Goal: Contribute content: Add original content to the website for others to see

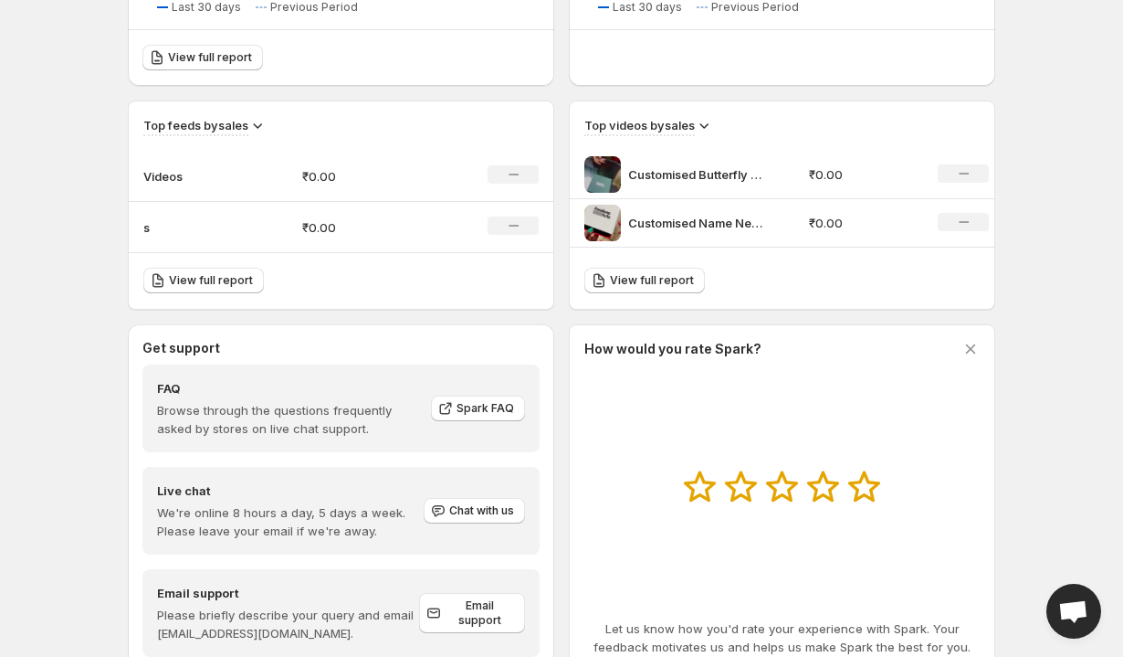
scroll to position [605, 0]
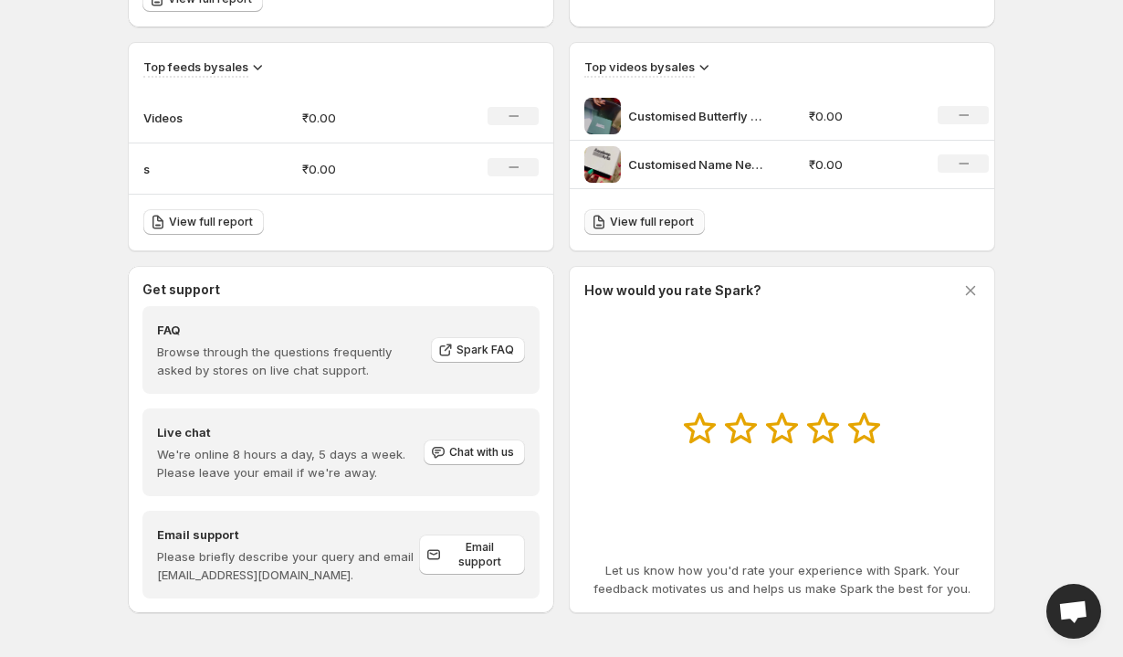
click at [669, 230] on link "View full report" at bounding box center [644, 222] width 121 height 26
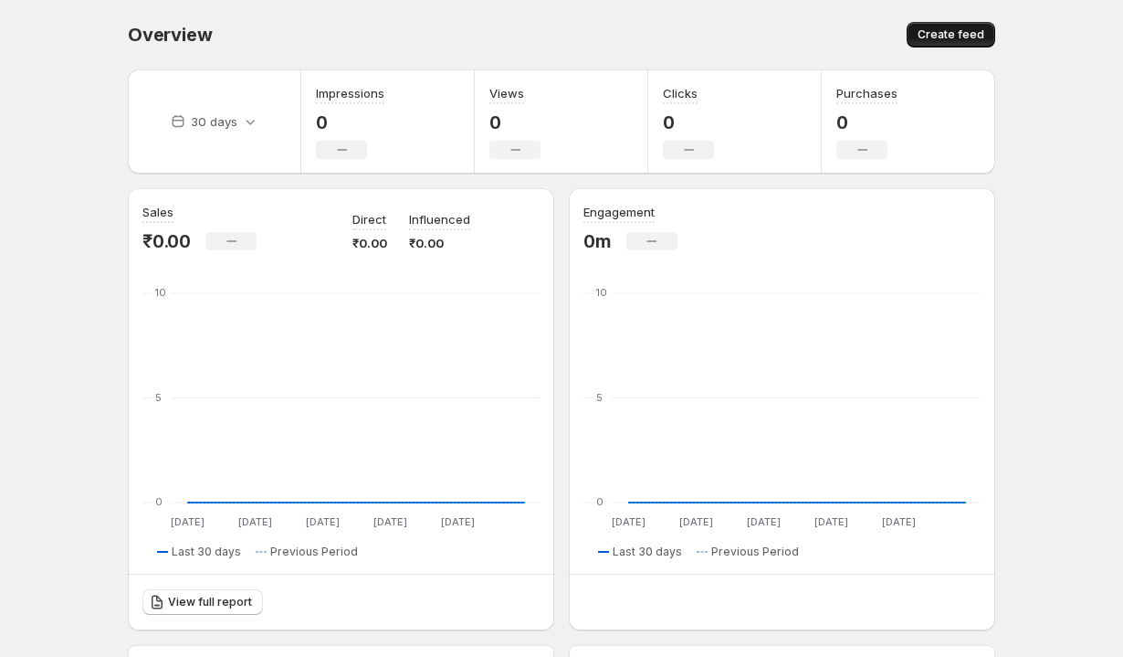
click at [958, 32] on span "Create feed" at bounding box center [951, 34] width 67 height 15
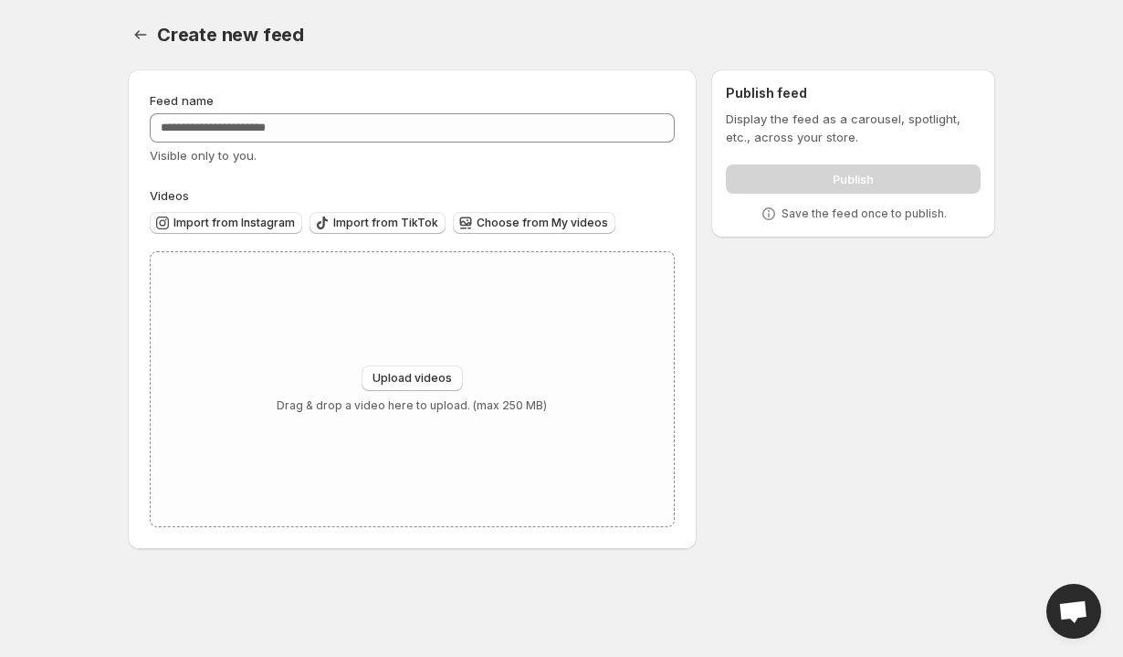
click at [860, 180] on div "Publish" at bounding box center [853, 175] width 255 height 37
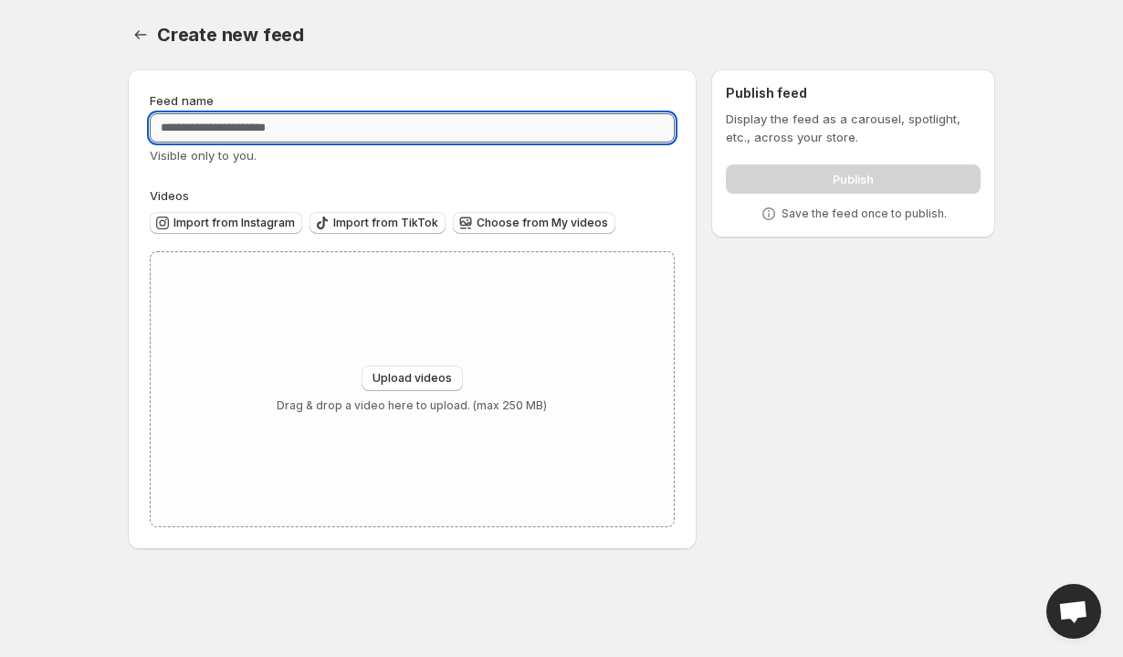
click at [241, 133] on input "Feed name" at bounding box center [412, 127] width 525 height 29
click at [425, 387] on button "Upload videos" at bounding box center [412, 378] width 101 height 26
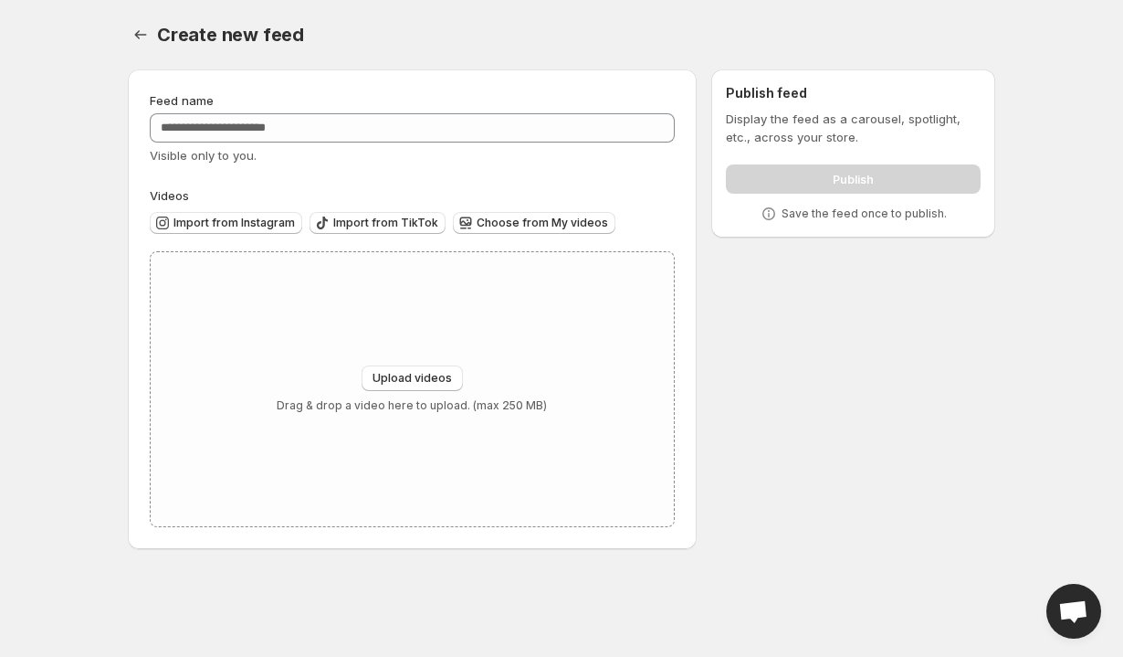
click at [855, 179] on div "Publish" at bounding box center [853, 175] width 255 height 37
click at [135, 44] on button "Settings" at bounding box center [141, 35] width 26 height 26
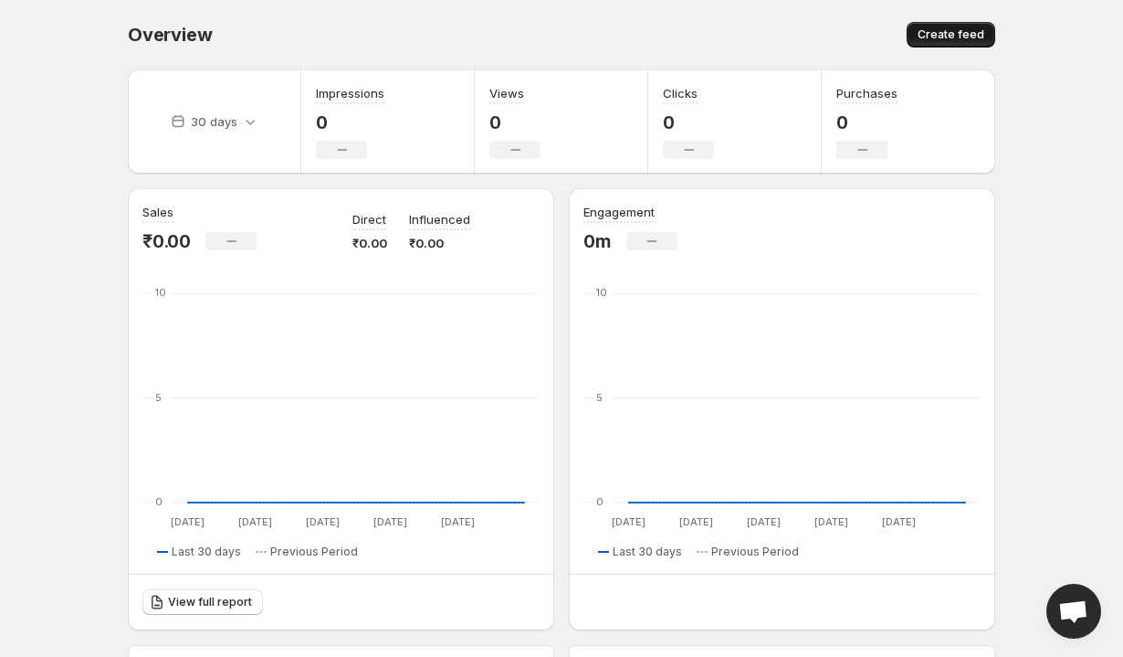
click at [926, 32] on span "Create feed" at bounding box center [951, 34] width 67 height 15
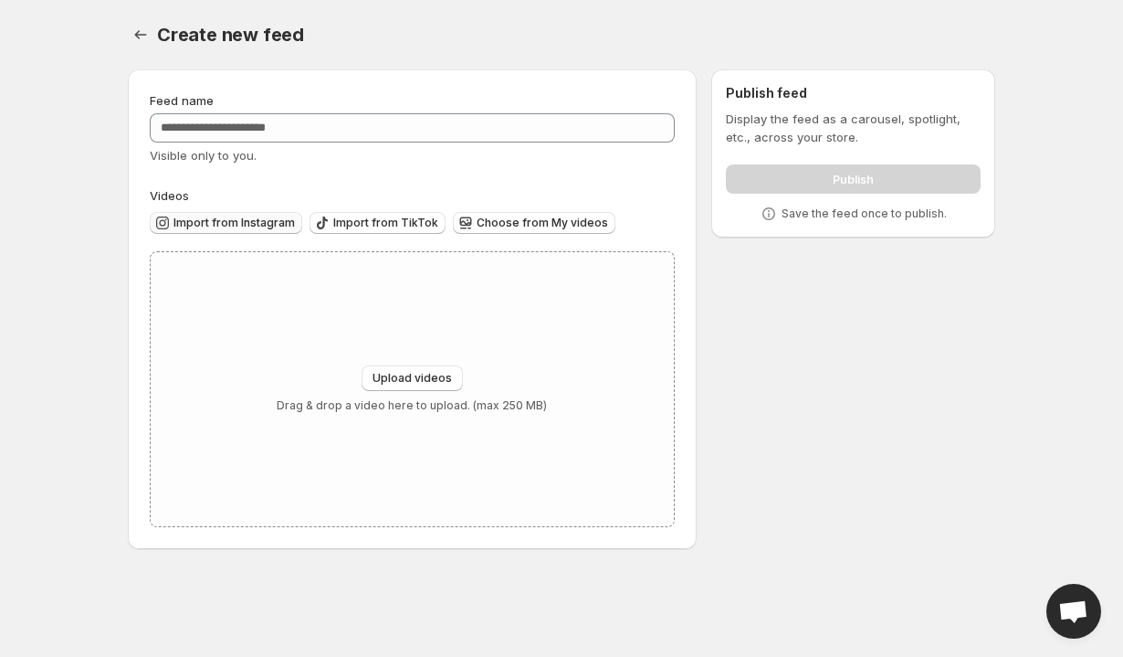
click at [267, 227] on span "Import from Instagram" at bounding box center [234, 223] width 121 height 15
click at [535, 228] on span "Choose from My videos" at bounding box center [542, 223] width 131 height 15
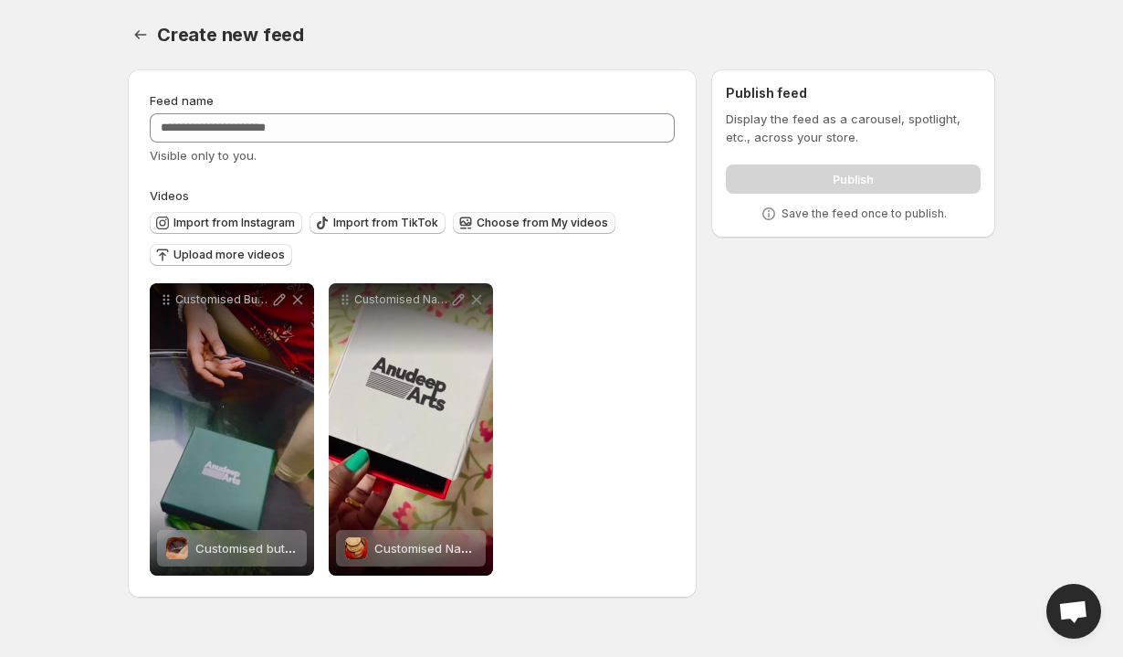
click at [837, 187] on div "Publish" at bounding box center [853, 175] width 255 height 37
click at [831, 164] on div "Publish" at bounding box center [853, 175] width 255 height 37
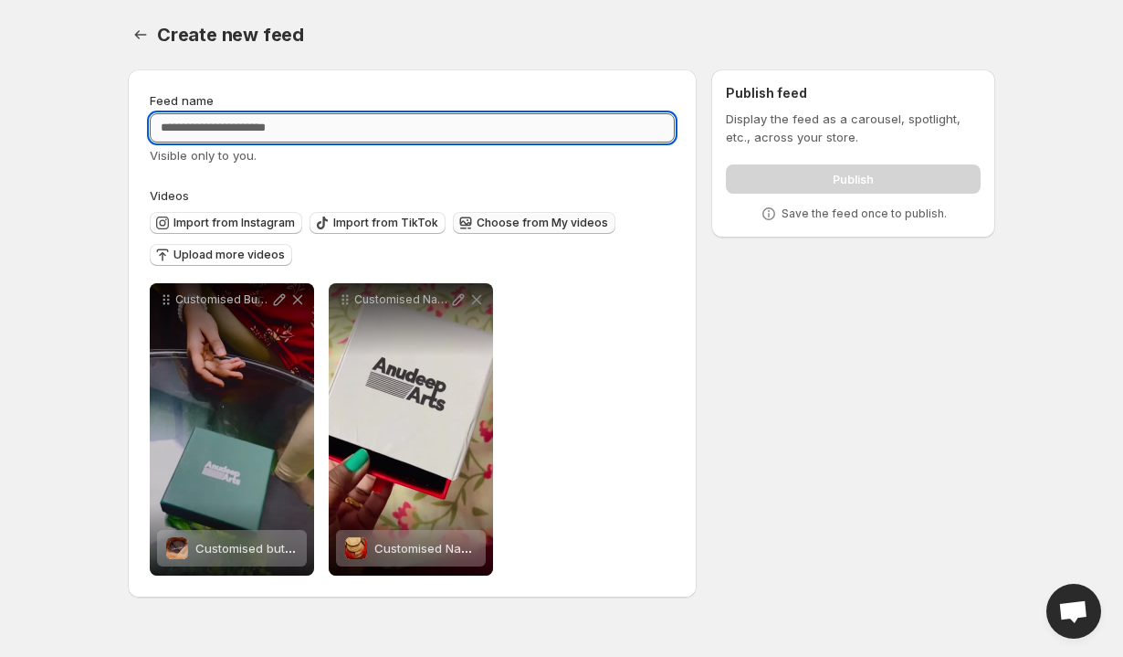
click at [331, 116] on input "Feed name" at bounding box center [412, 127] width 525 height 29
type input "*"
type input "**********"
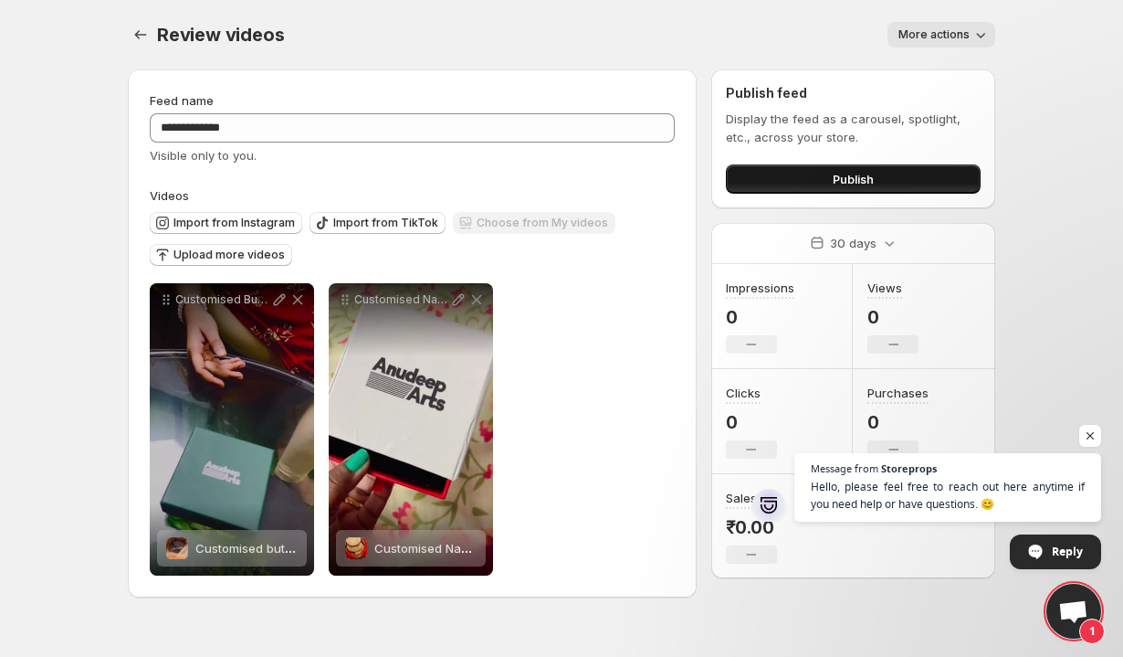
click at [821, 176] on button "Publish" at bounding box center [853, 178] width 255 height 29
